Goal: Information Seeking & Learning: Check status

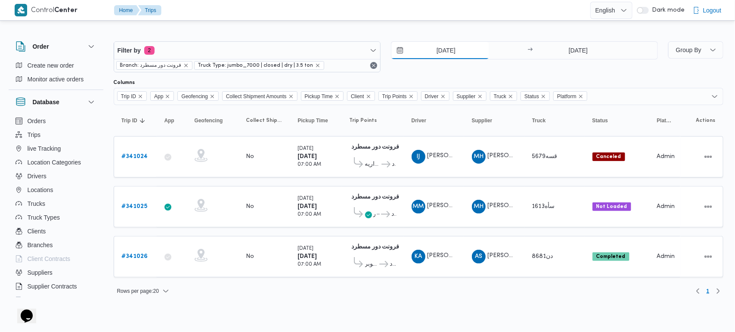
click at [446, 46] on input "2/10/2025" at bounding box center [440, 50] width 98 height 17
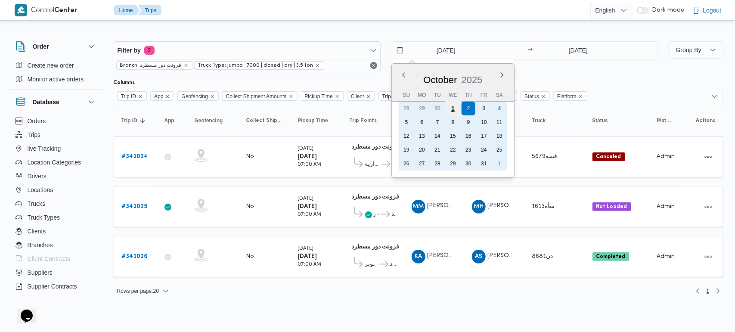
click at [452, 111] on div "1" at bounding box center [452, 108] width 16 height 16
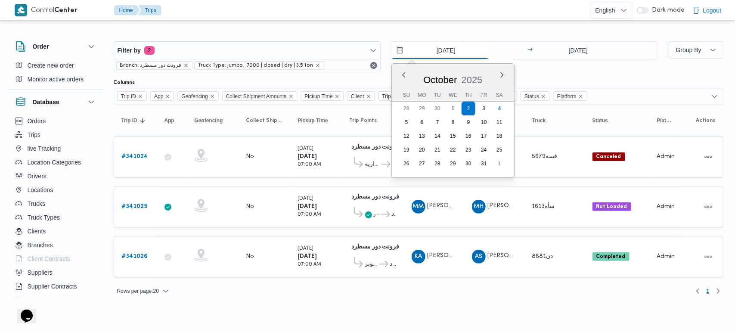
type input "1/10/2025"
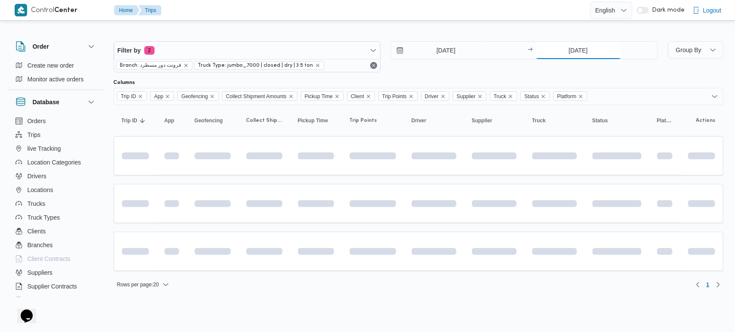
click at [577, 54] on input "2/10/2025" at bounding box center [578, 50] width 86 height 17
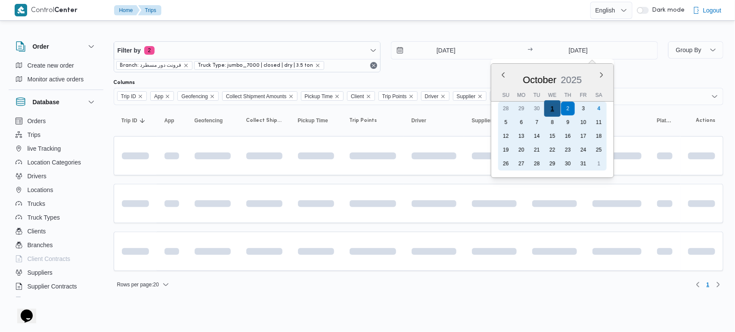
click at [556, 105] on div "1" at bounding box center [552, 108] width 16 height 16
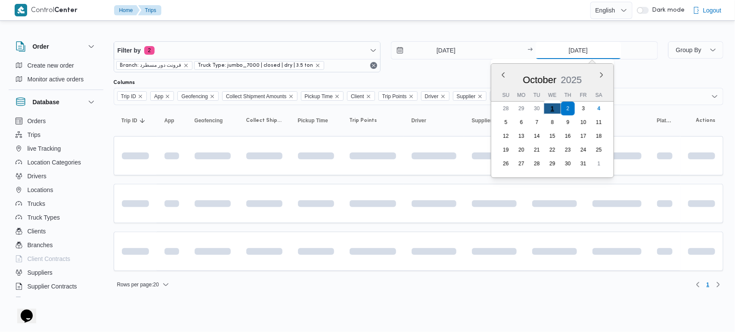
type input "1/10/2025"
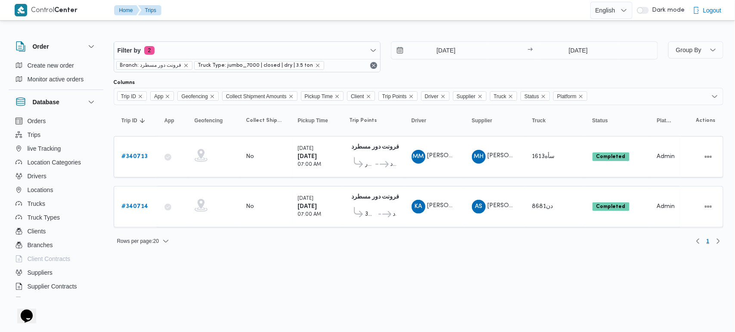
click at [442, 302] on html "Control Center Home Trips English عربي Dark mode Logout Order Create new order …" at bounding box center [367, 166] width 735 height 332
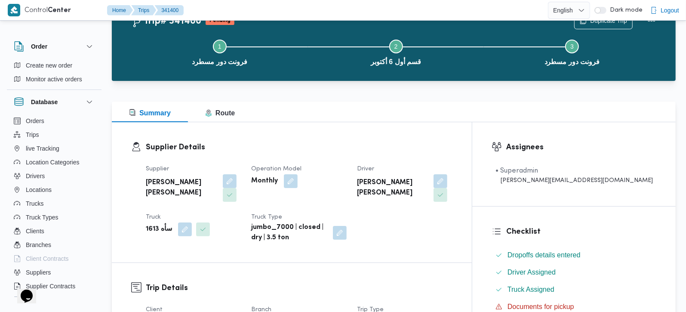
scroll to position [50, 0]
